Goal: Information Seeking & Learning: Learn about a topic

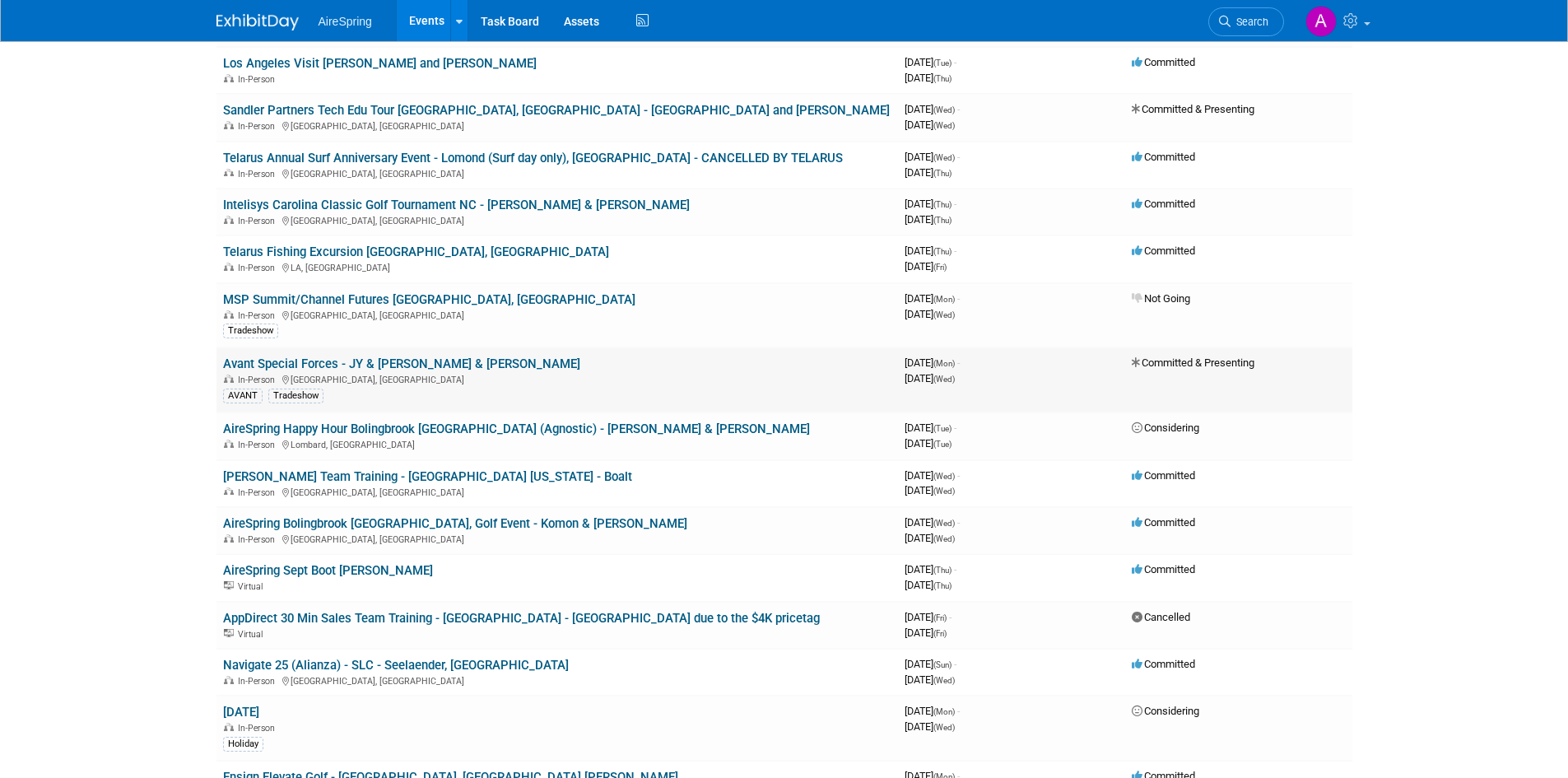
scroll to position [659, 0]
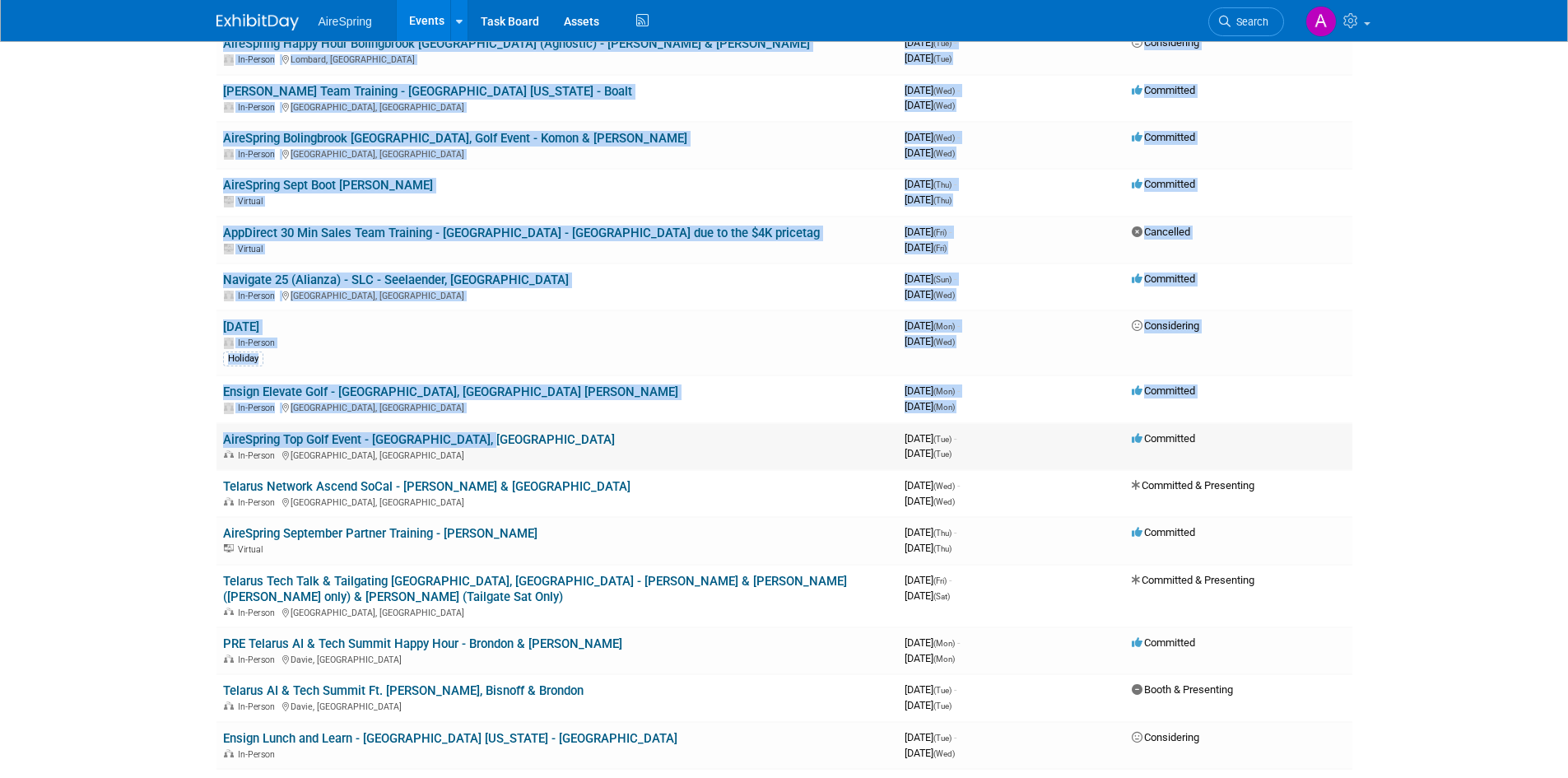
drag, startPoint x: 200, startPoint y: 436, endPoint x: 545, endPoint y: 435, distance: 345.0
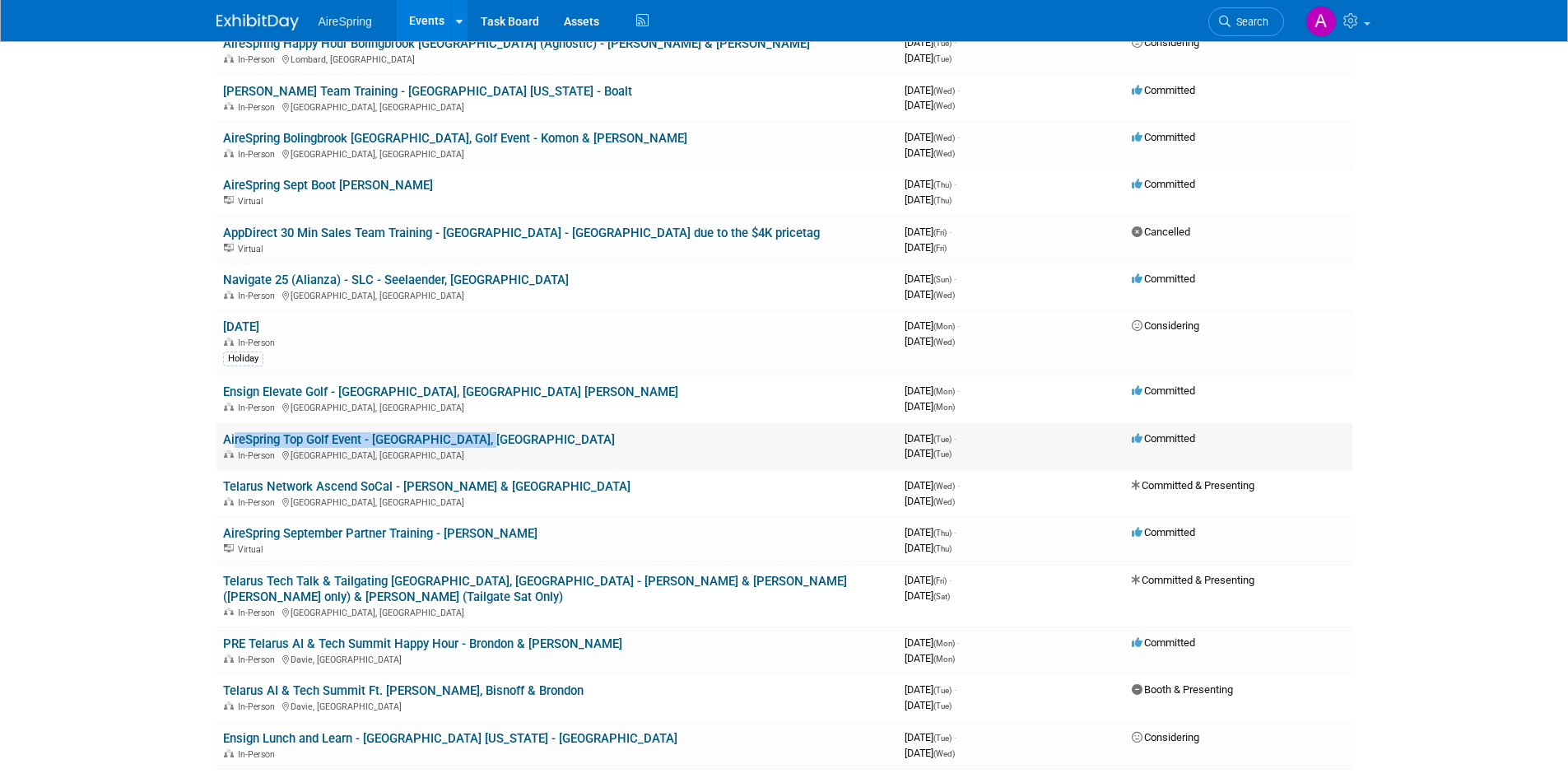
drag, startPoint x: 221, startPoint y: 441, endPoint x: 494, endPoint y: 441, distance: 273.0
click at [494, 441] on td "AireSpring Top Golf Event - Castillo, Toscano In-Person El Segundo, CA" at bounding box center [557, 446] width 682 height 47
copy link "AireSpring Top Golf Event - Castillo, Toscano"
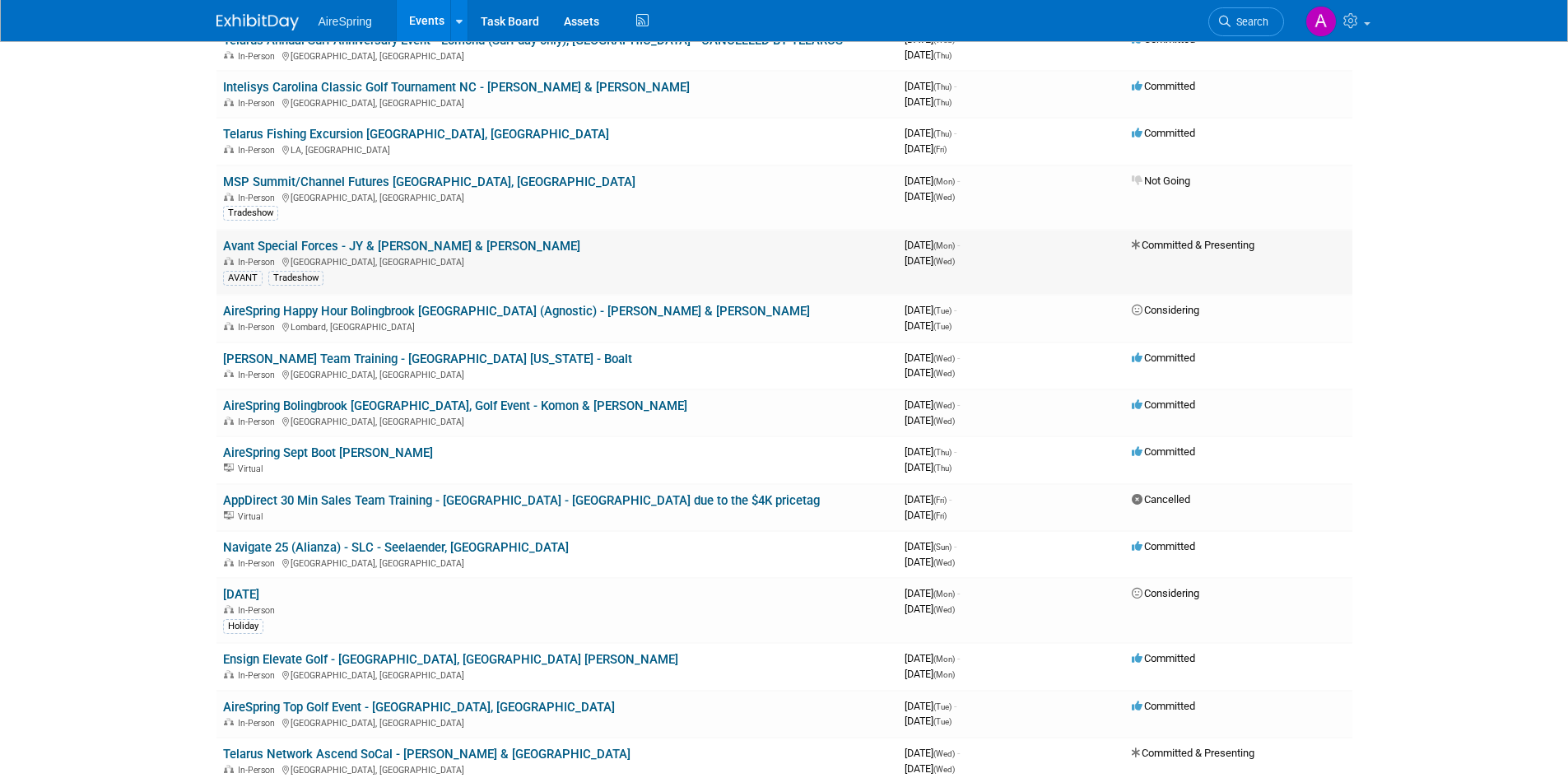
scroll to position [411, 0]
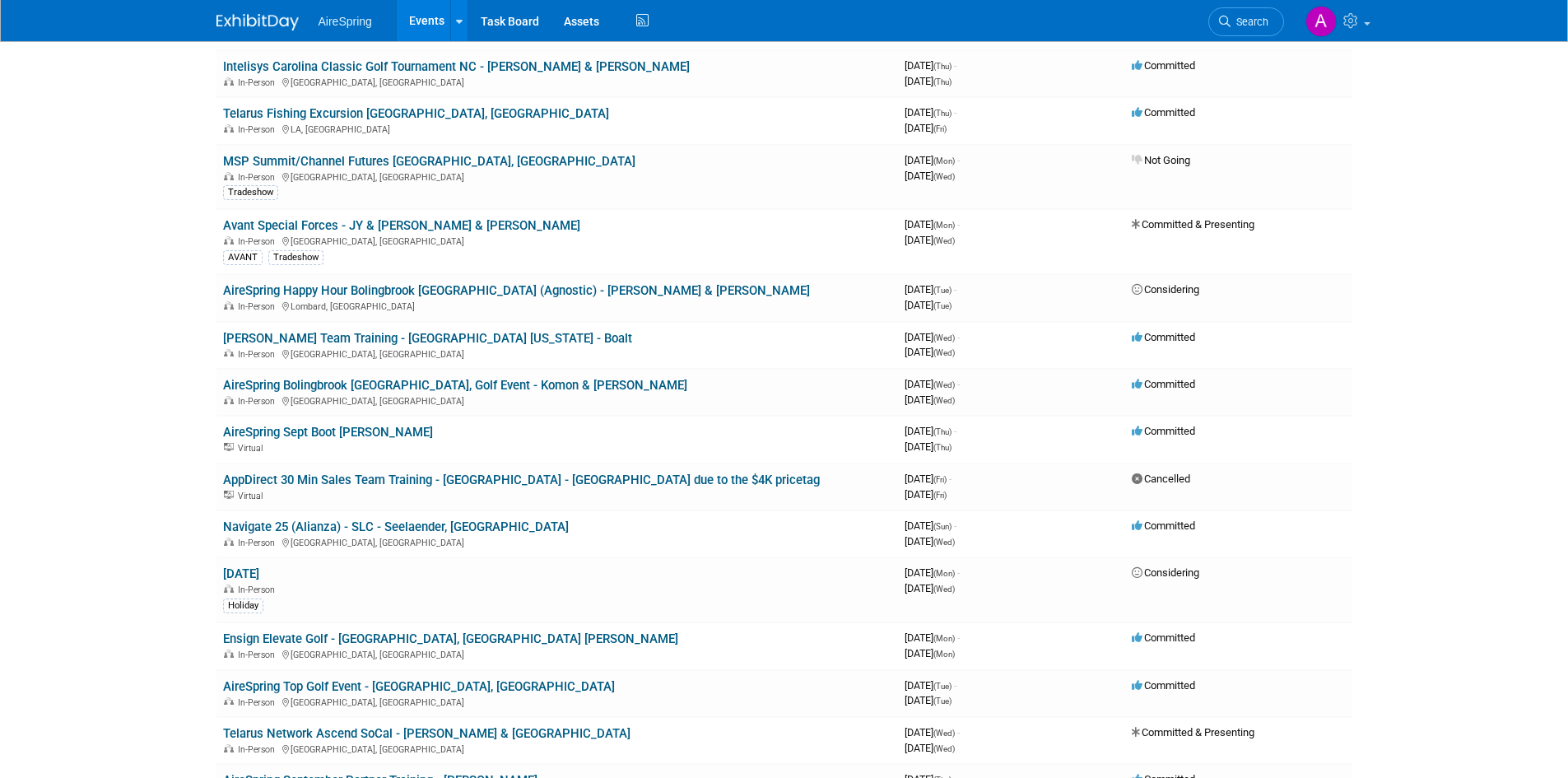
click at [629, 395] on div "In-Person Bolingbrook, IL" at bounding box center [557, 400] width 668 height 13
click at [400, 382] on link "AireSpring Bolingbrook [GEOGRAPHIC_DATA], Golf Event - Komon & [PERSON_NAME]" at bounding box center [455, 386] width 464 height 15
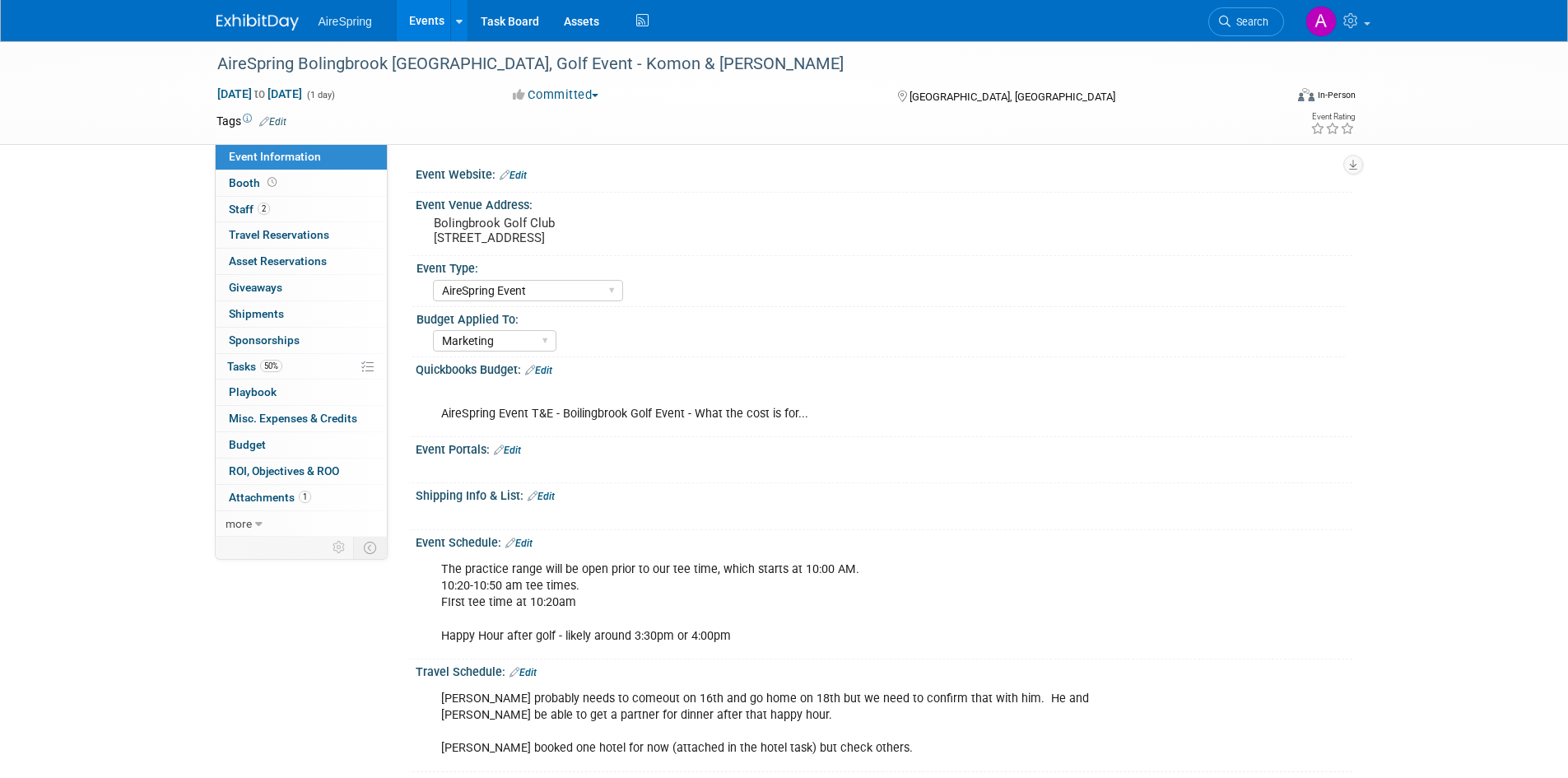
select select "AireSpring Event"
select select "Marketing"
click at [1189, 553] on div "X" at bounding box center [1220, 553] width 75 height 1
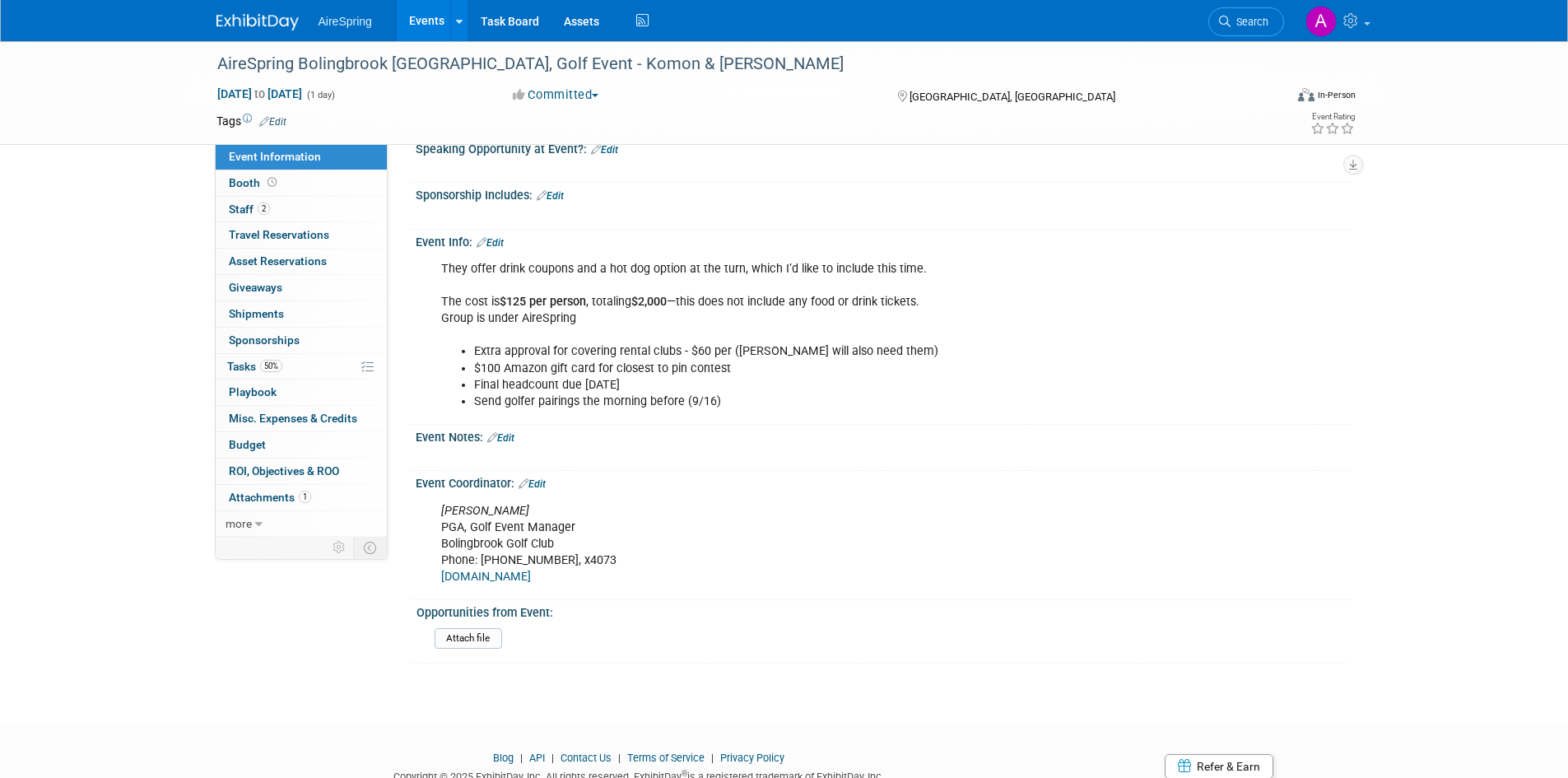
scroll to position [451, 0]
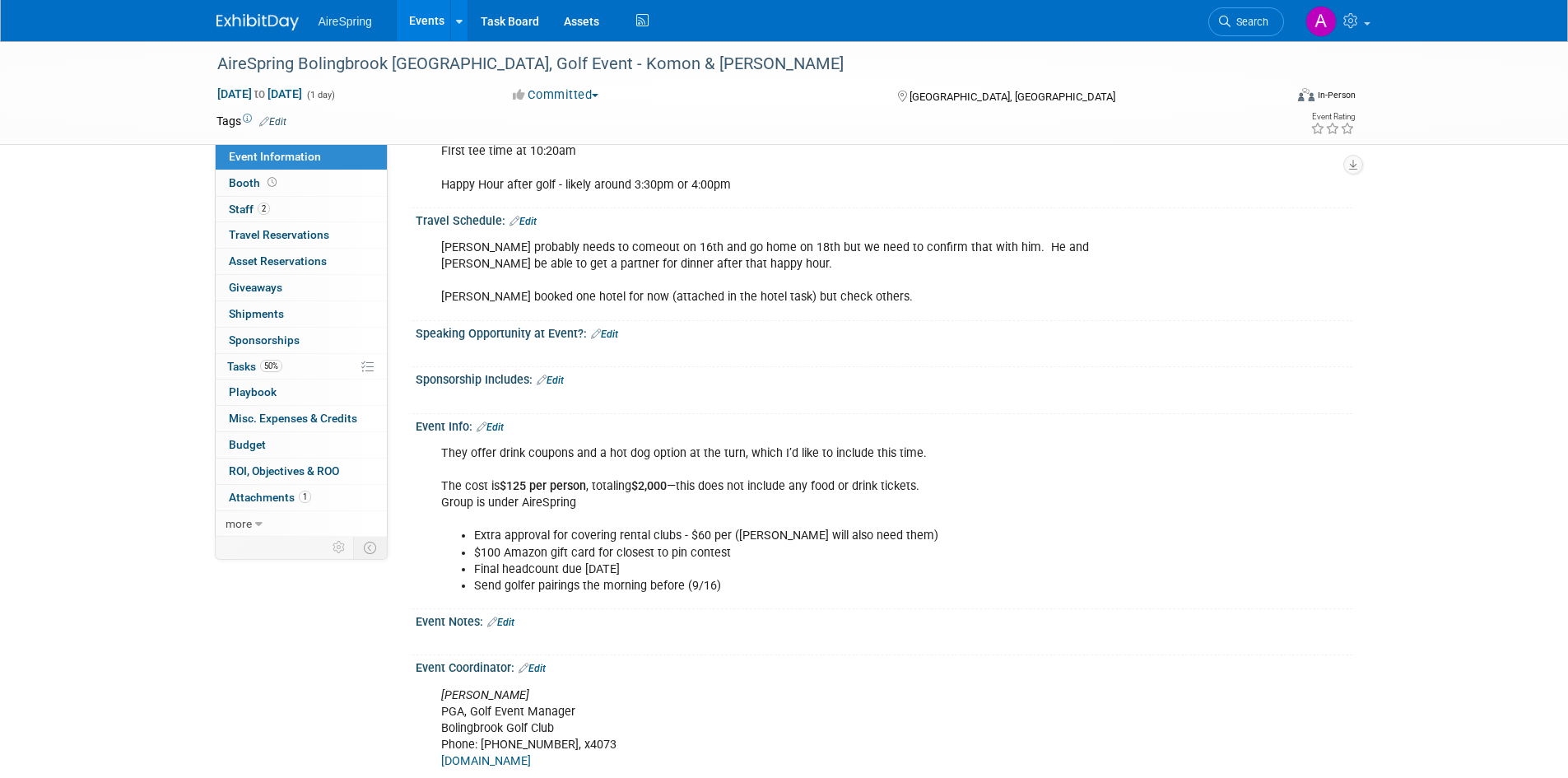
click at [1502, 295] on div "AireSpring Bolingbrook [GEOGRAPHIC_DATA], Golf Event - Komon & [PERSON_NAME] [D…" at bounding box center [784, 236] width 1568 height 1291
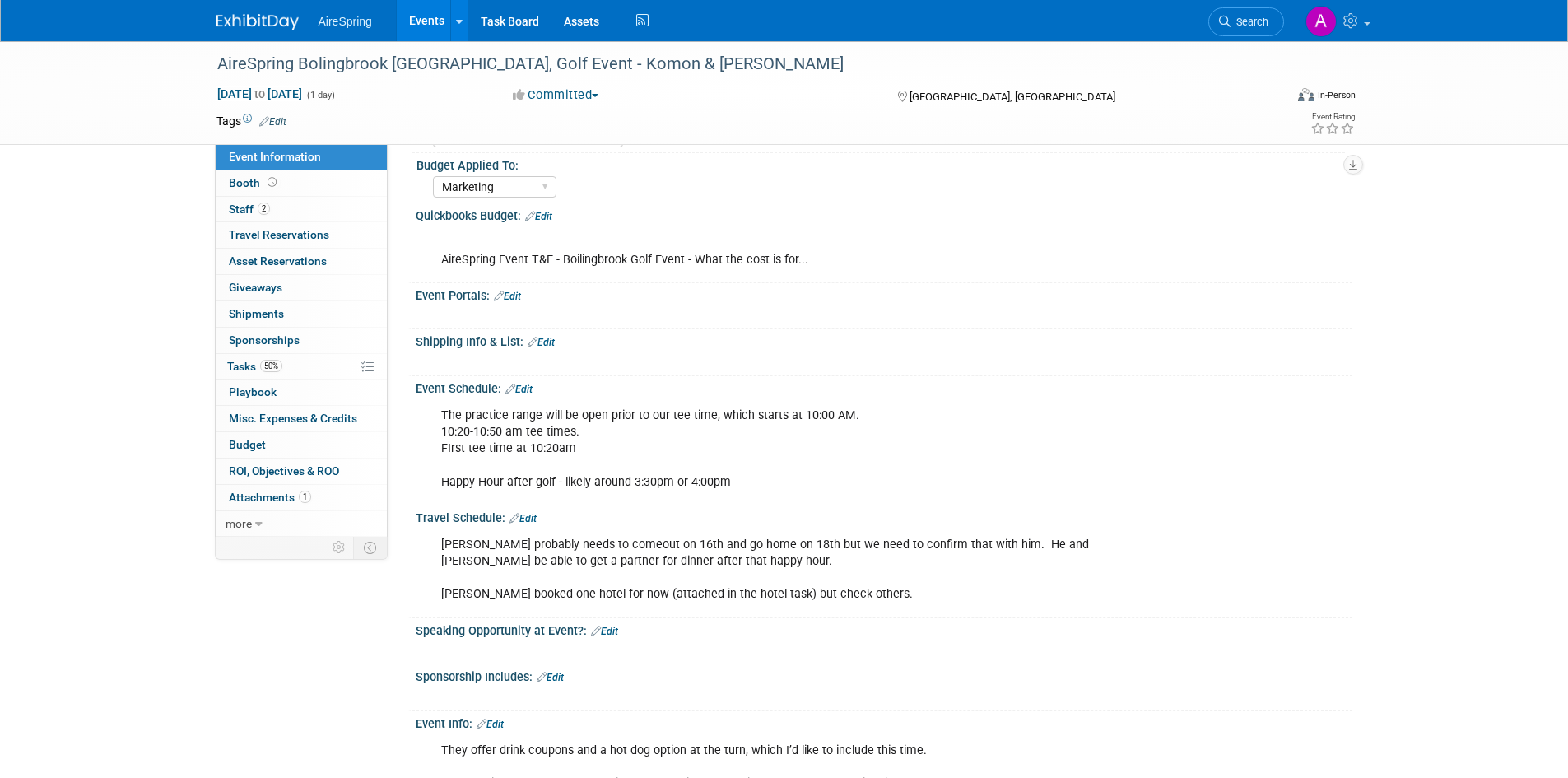
scroll to position [122, 0]
